Goal: Task Accomplishment & Management: Use online tool/utility

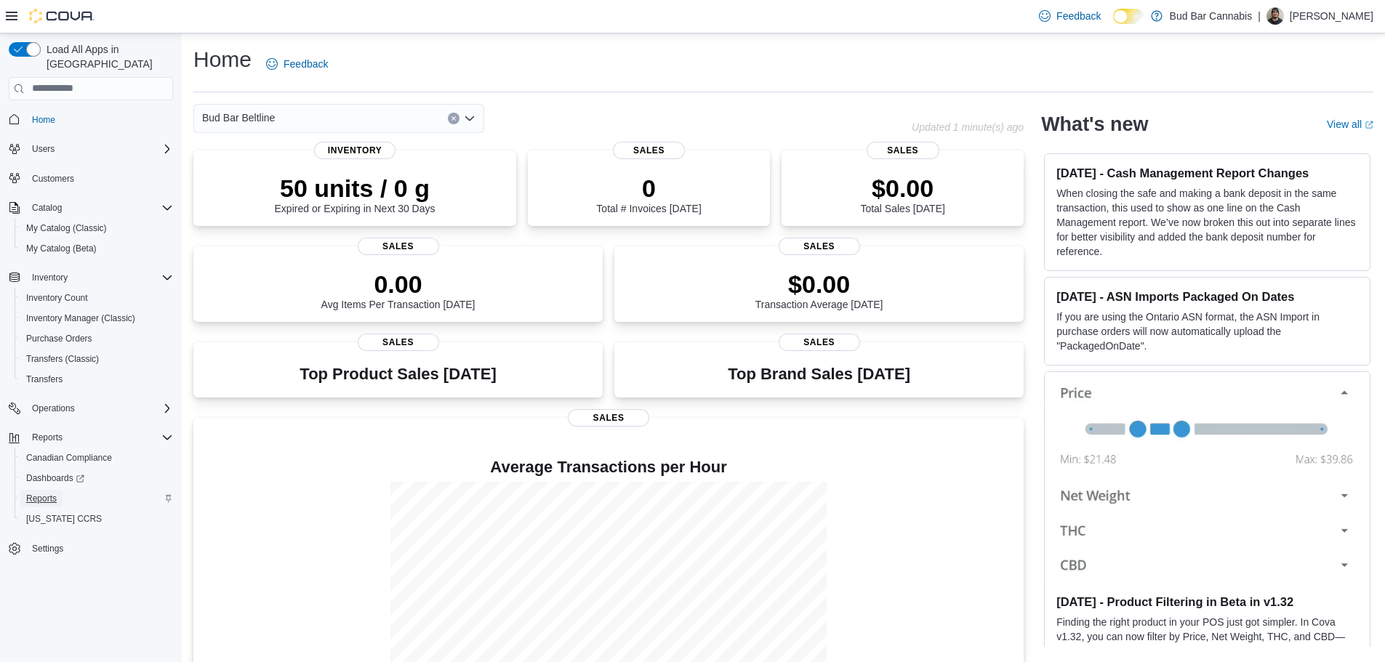
click at [44, 493] on span "Reports" at bounding box center [41, 499] width 31 height 12
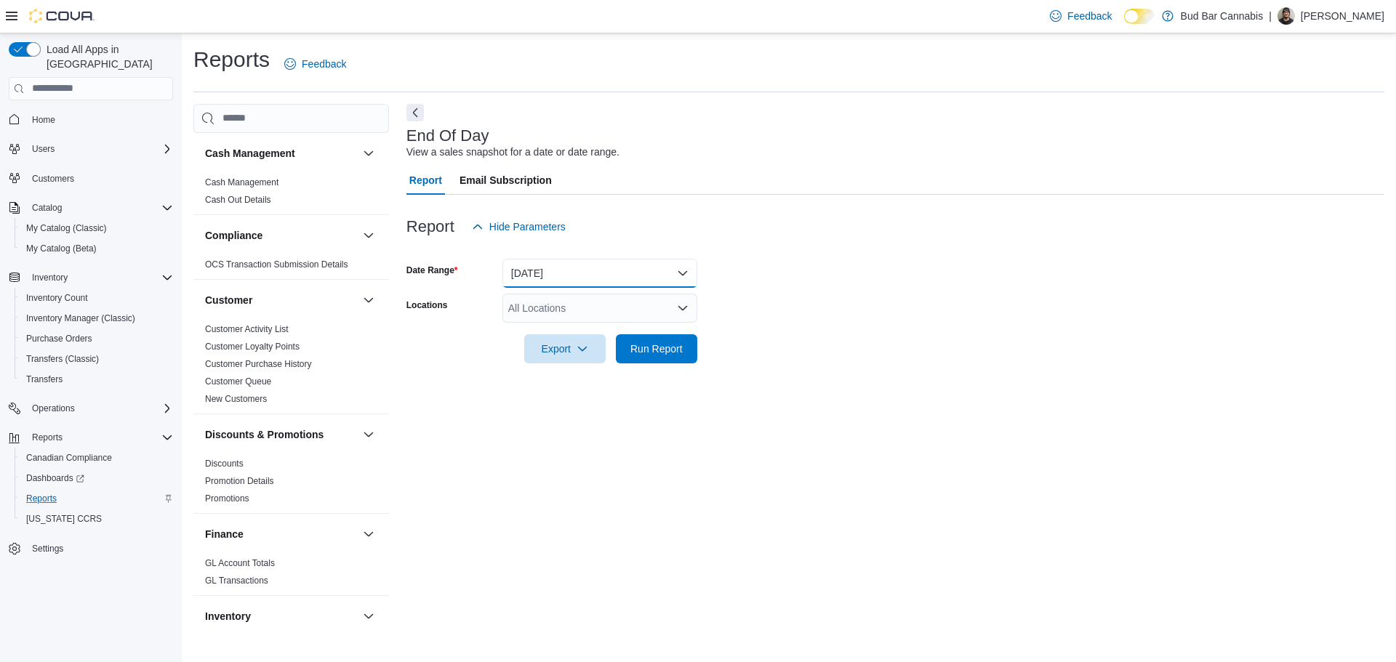
click at [667, 275] on button "[DATE]" at bounding box center [600, 273] width 195 height 29
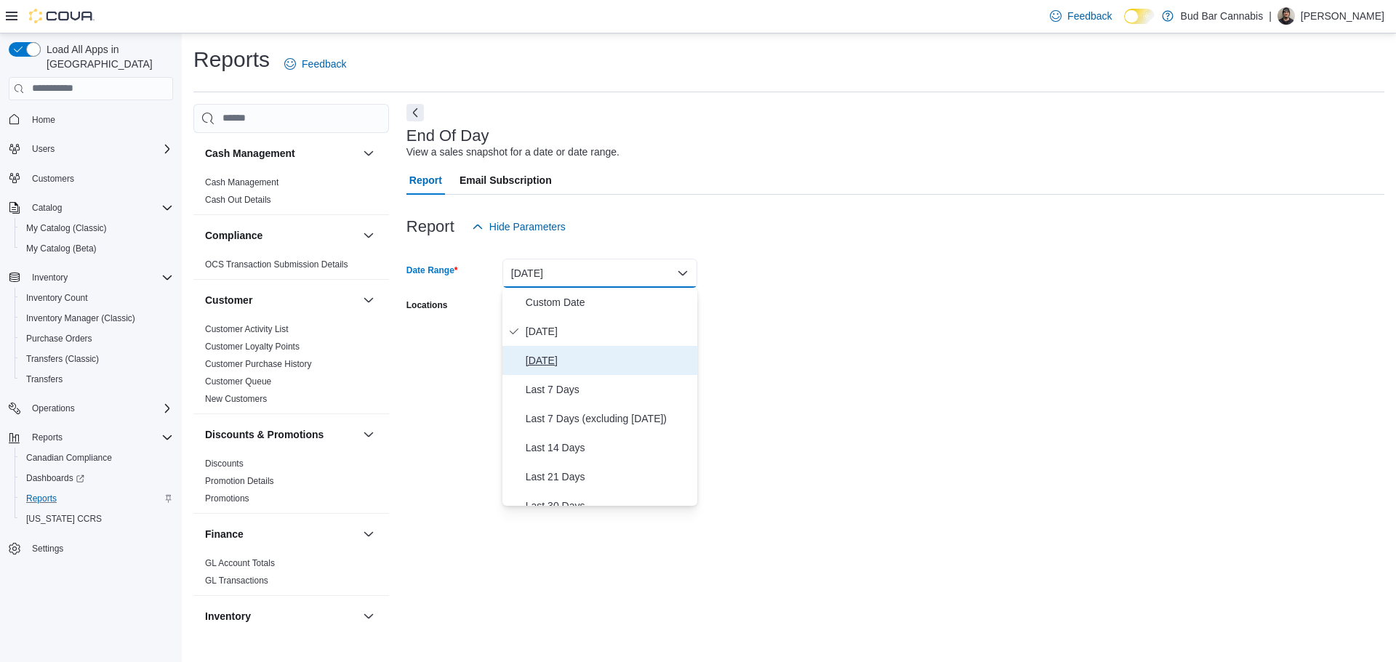
click at [554, 356] on span "[DATE]" at bounding box center [609, 360] width 166 height 17
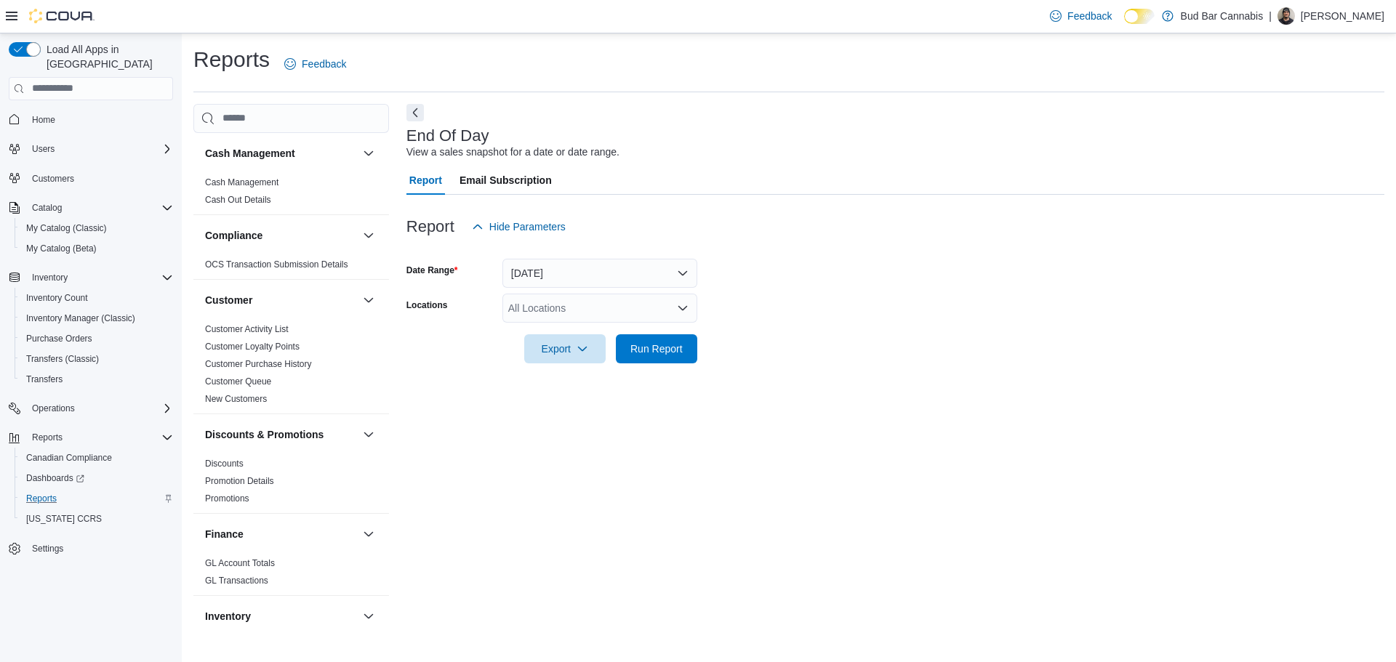
click at [844, 331] on div at bounding box center [896, 329] width 978 height 12
click at [677, 304] on icon "Open list of options" at bounding box center [683, 309] width 12 height 12
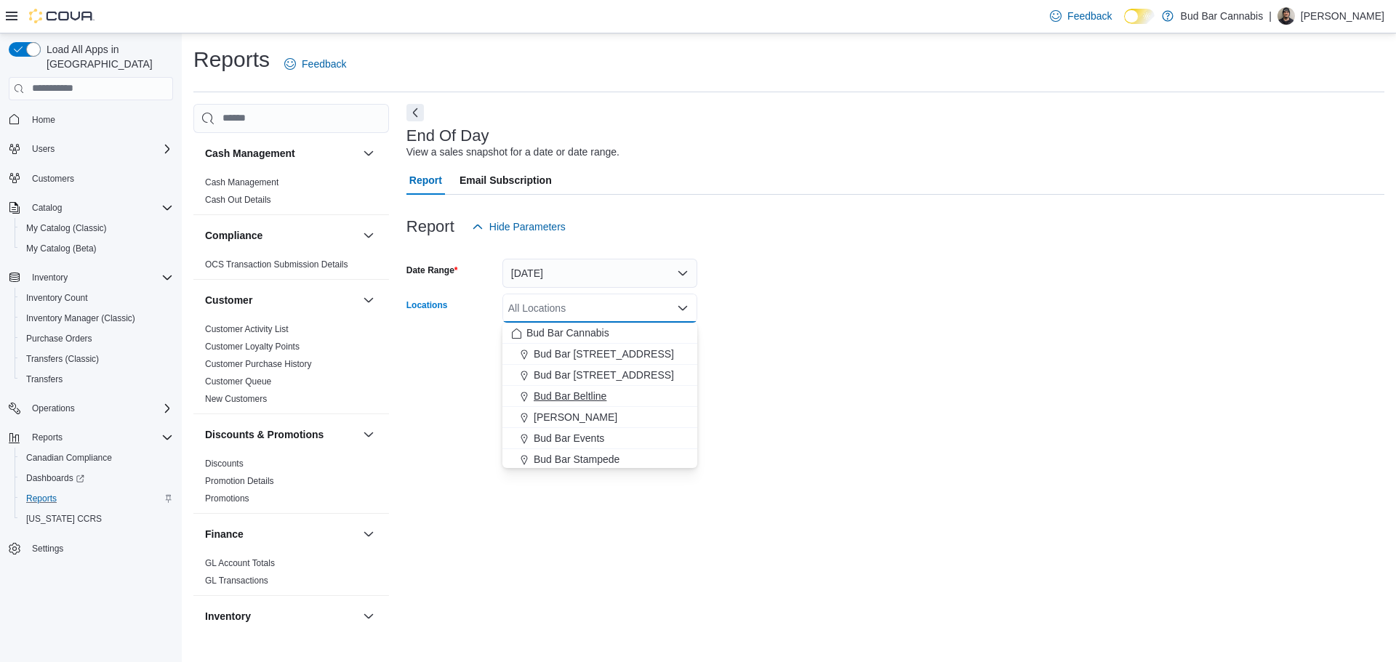
click at [582, 395] on span "Bud Bar Beltline" at bounding box center [570, 396] width 73 height 15
click at [790, 375] on div at bounding box center [896, 372] width 978 height 17
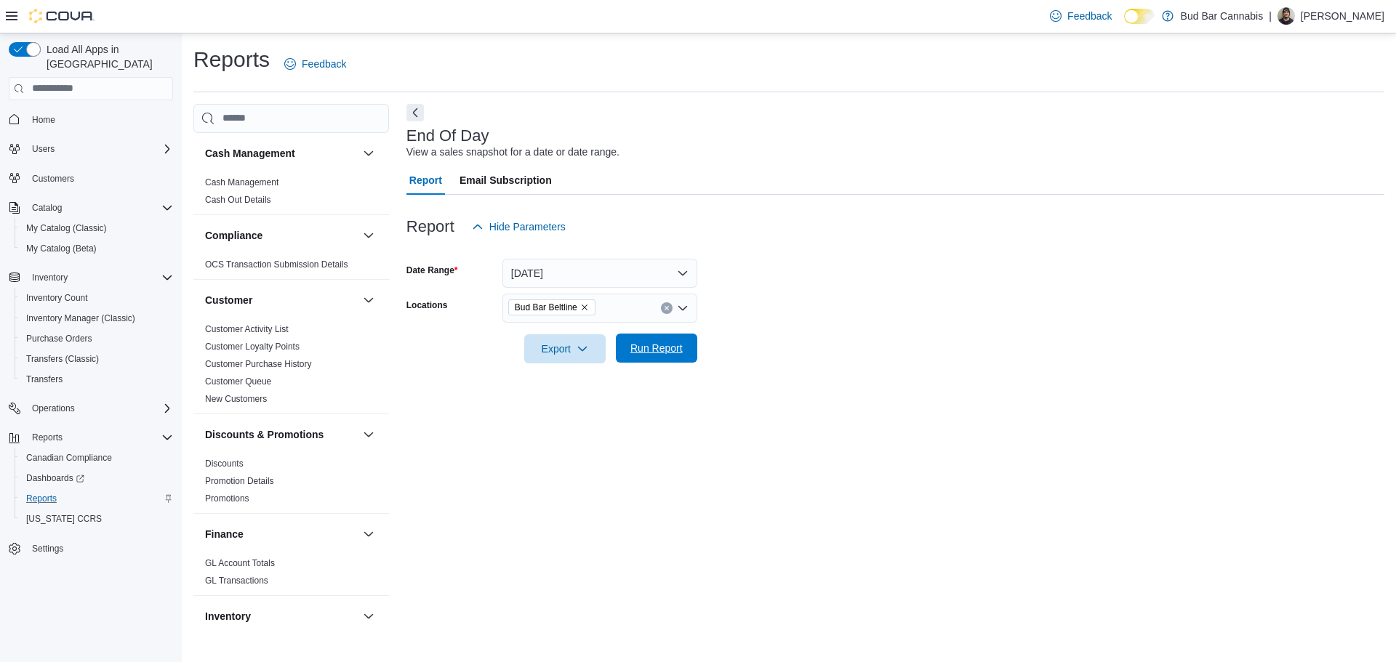
click at [667, 349] on span "Run Report" at bounding box center [657, 348] width 52 height 15
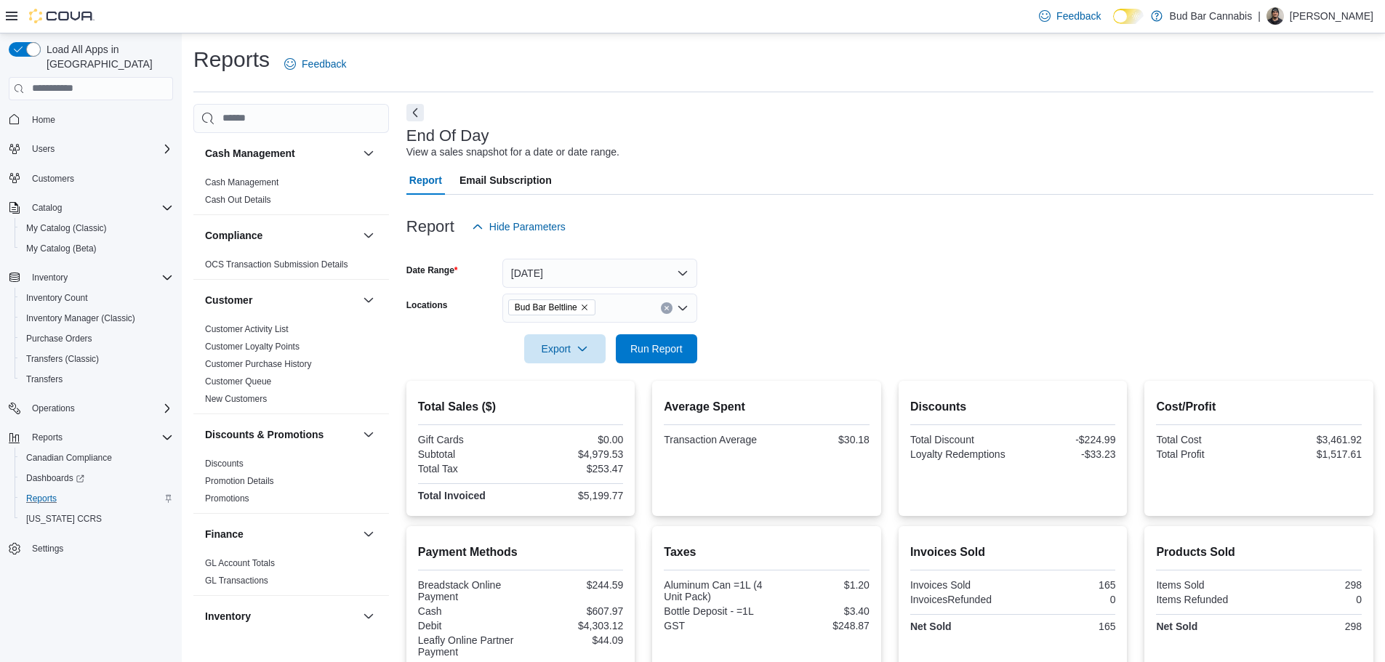
scroll to position [73, 0]
